Goal: Task Accomplishment & Management: Manage account settings

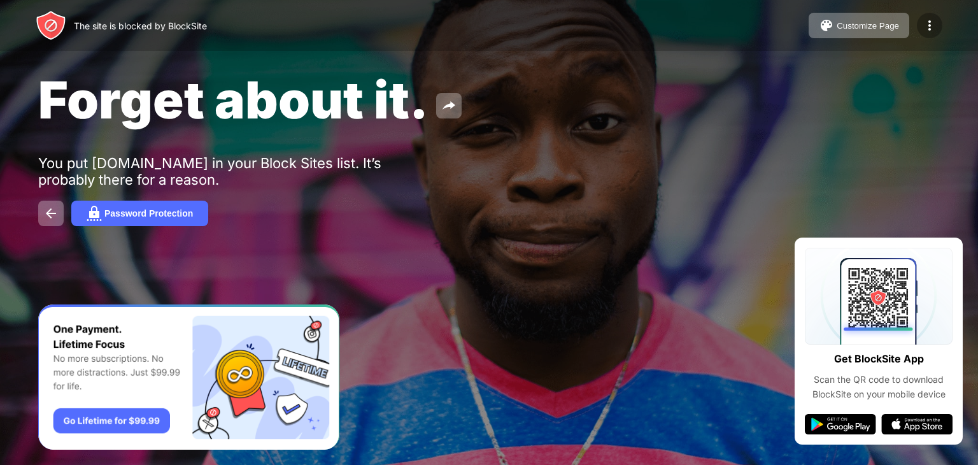
click at [938, 27] on div at bounding box center [929, 25] width 25 height 25
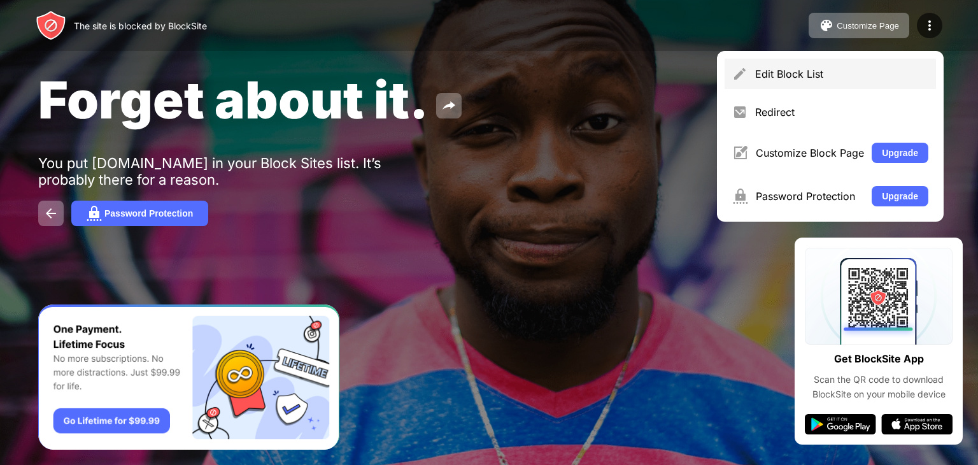
click at [773, 76] on div "Edit Block List" at bounding box center [841, 73] width 173 height 13
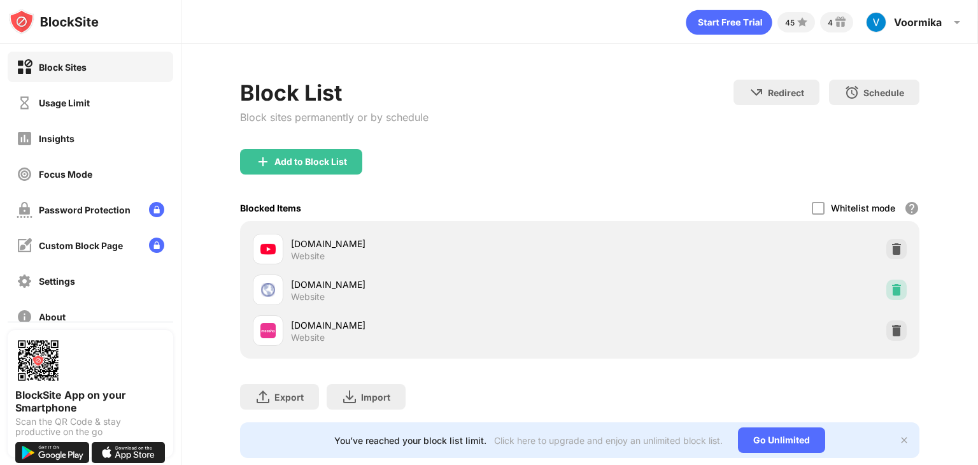
click at [890, 283] on img at bounding box center [896, 289] width 13 height 13
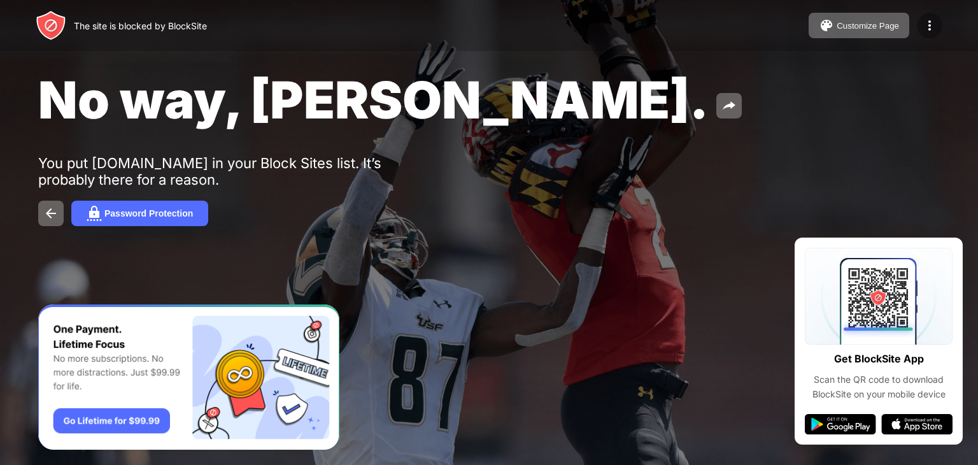
drag, startPoint x: 555, startPoint y: 236, endPoint x: 929, endPoint y: 31, distance: 426.7
click at [929, 31] on img at bounding box center [929, 25] width 15 height 15
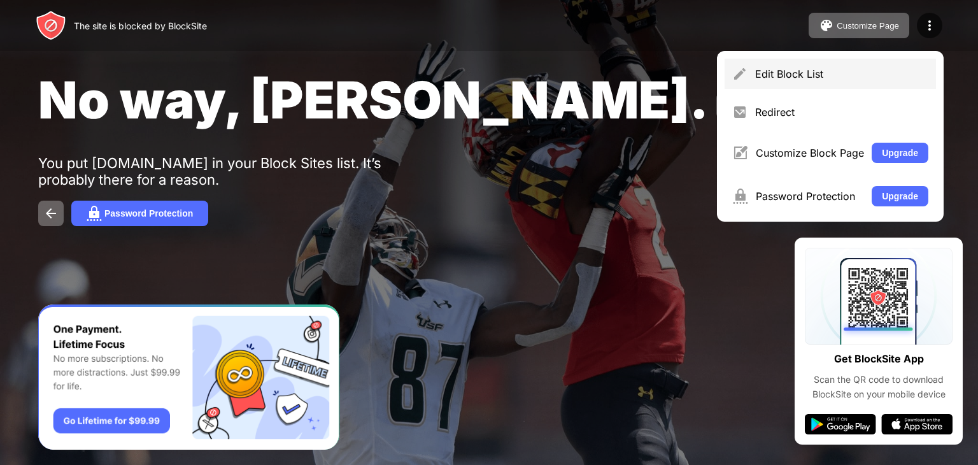
click at [839, 71] on div "Edit Block List" at bounding box center [841, 73] width 173 height 13
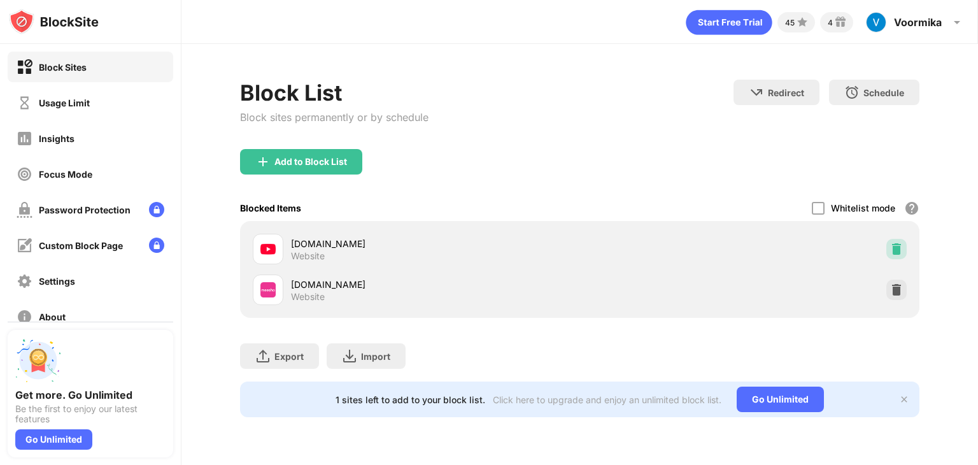
click at [891, 253] on img at bounding box center [896, 248] width 13 height 13
